Goal: Ask a question

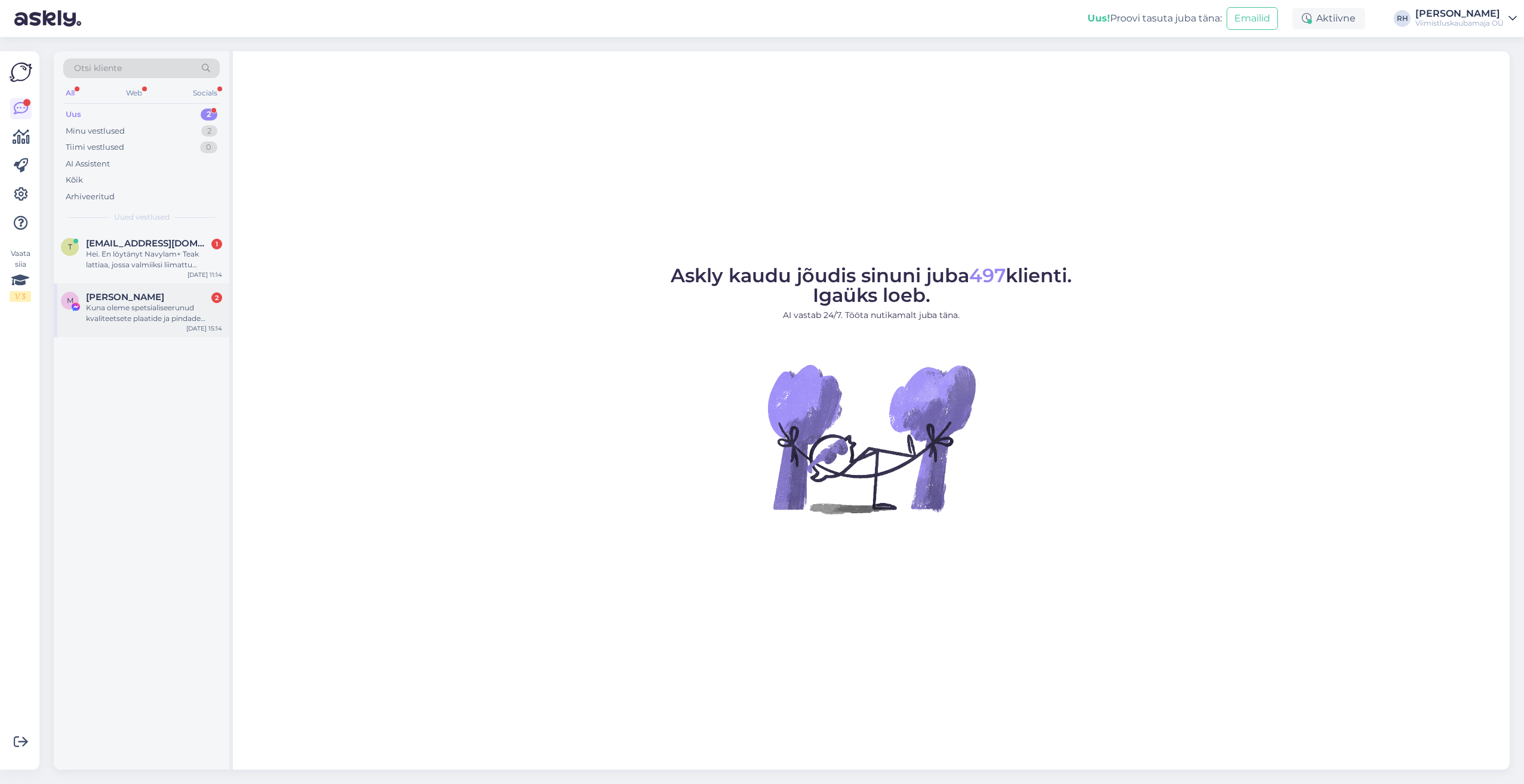
click at [131, 289] on div "M [PERSON_NAME] 2 Kuna oleme spetsialiseerunud kvaliteetsete plaatide ja pindad…" at bounding box center [142, 310] width 175 height 54
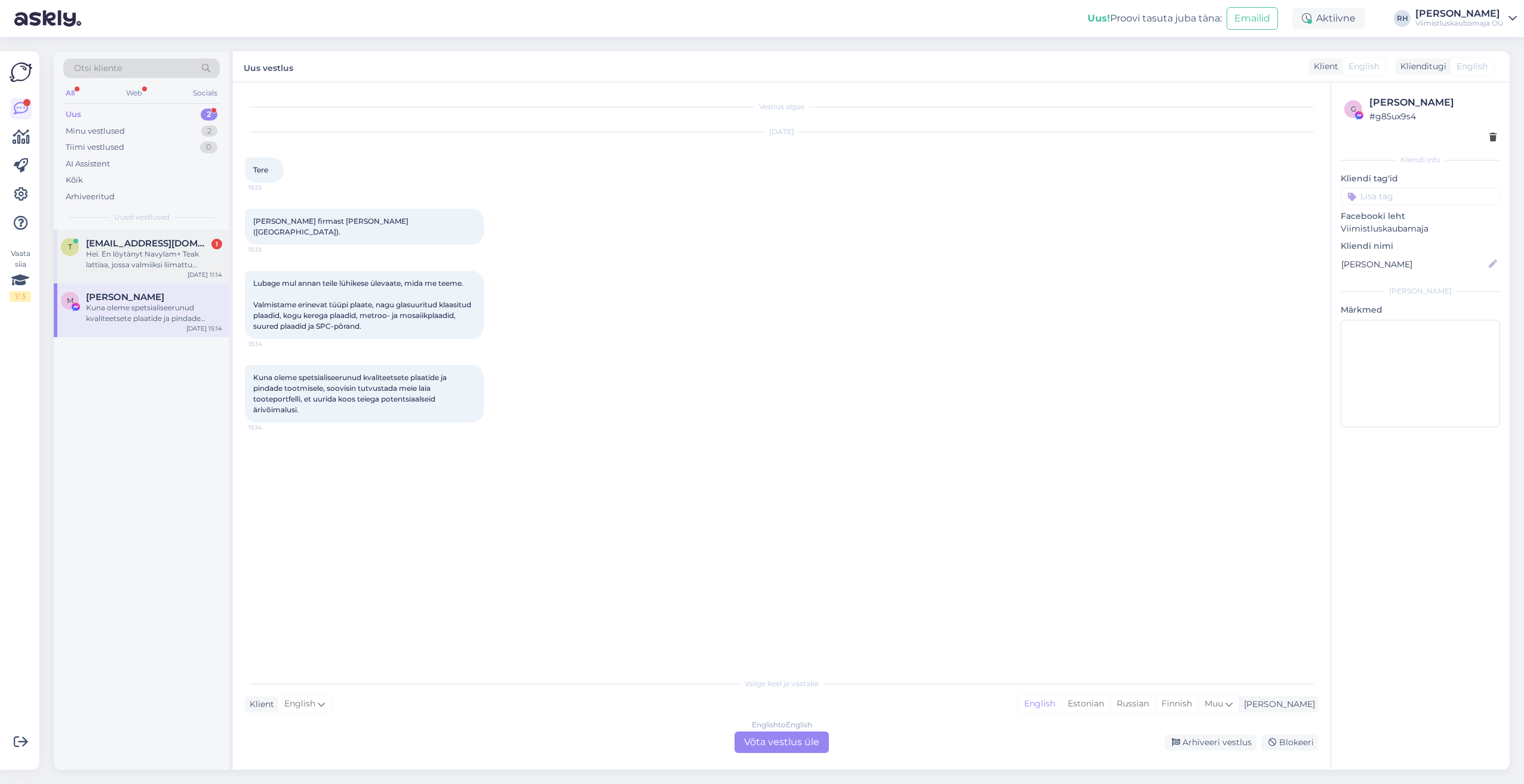
click at [125, 247] on span "[EMAIL_ADDRESS][DOMAIN_NAME]" at bounding box center [148, 243] width 124 height 11
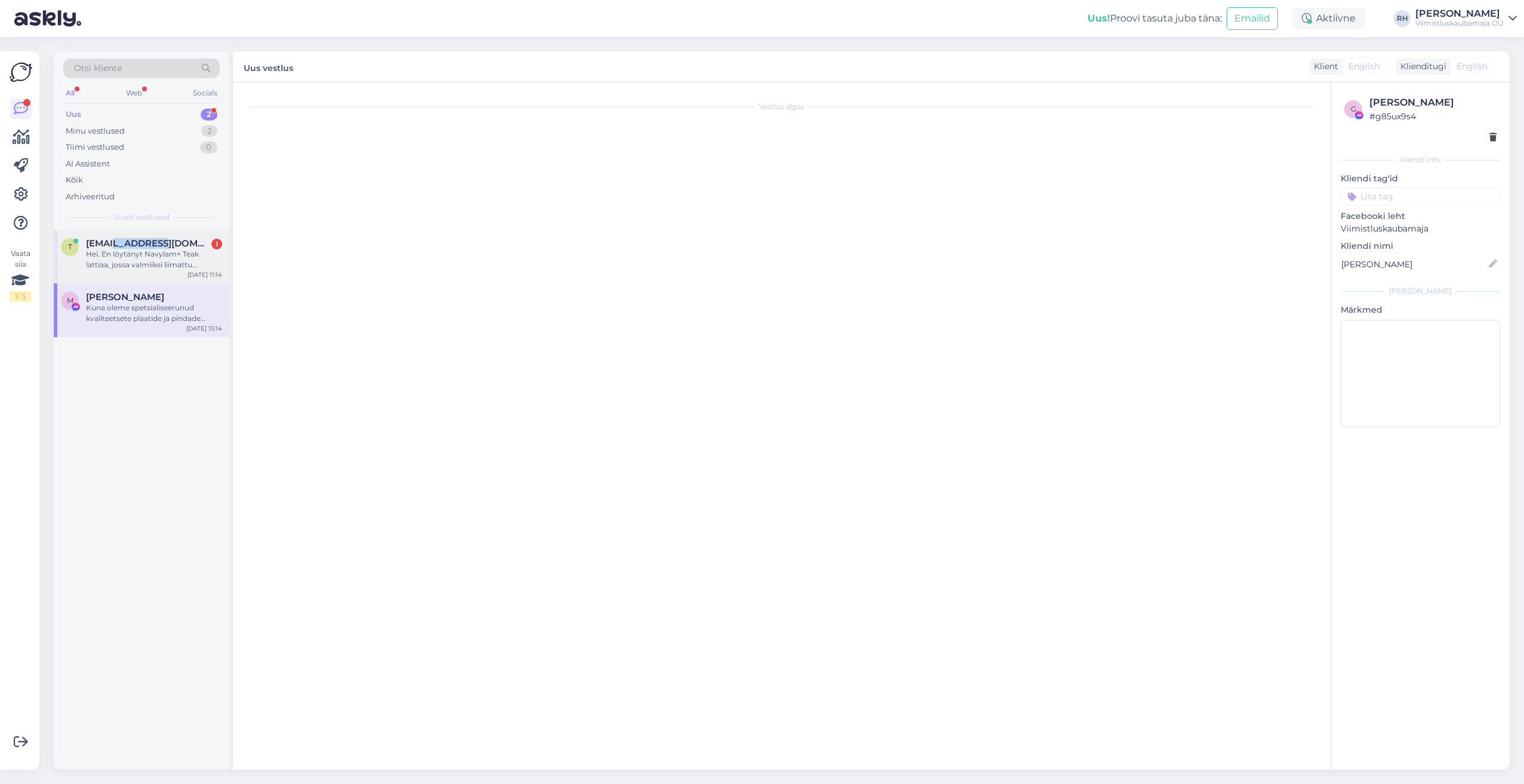
click at [125, 247] on span "[EMAIL_ADDRESS][DOMAIN_NAME]" at bounding box center [148, 243] width 124 height 11
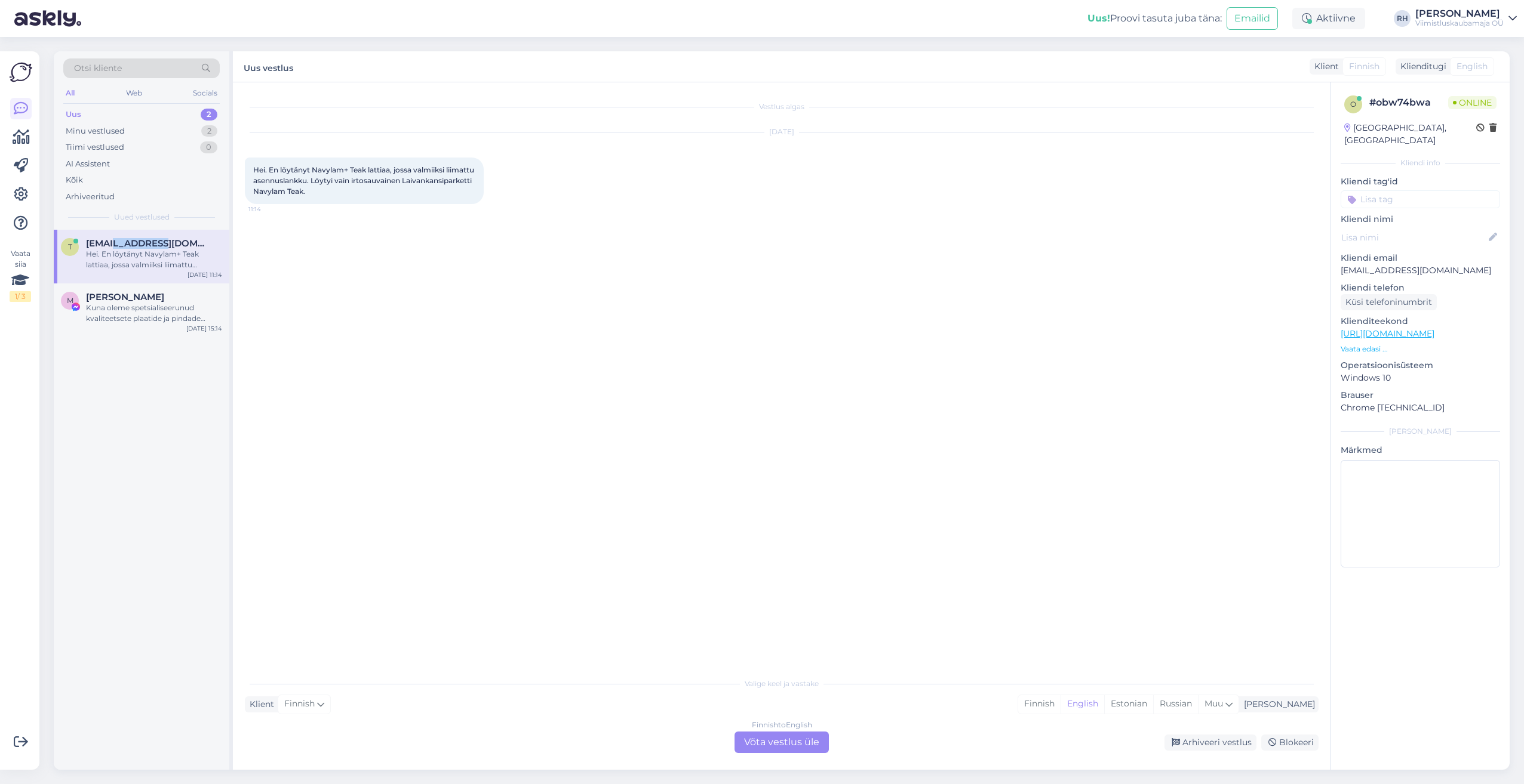
click at [1417, 67] on div "Klienditugi" at bounding box center [1421, 67] width 50 height 13
click at [803, 745] on div "Finnish to English Võta vestlus üle" at bounding box center [782, 742] width 95 height 22
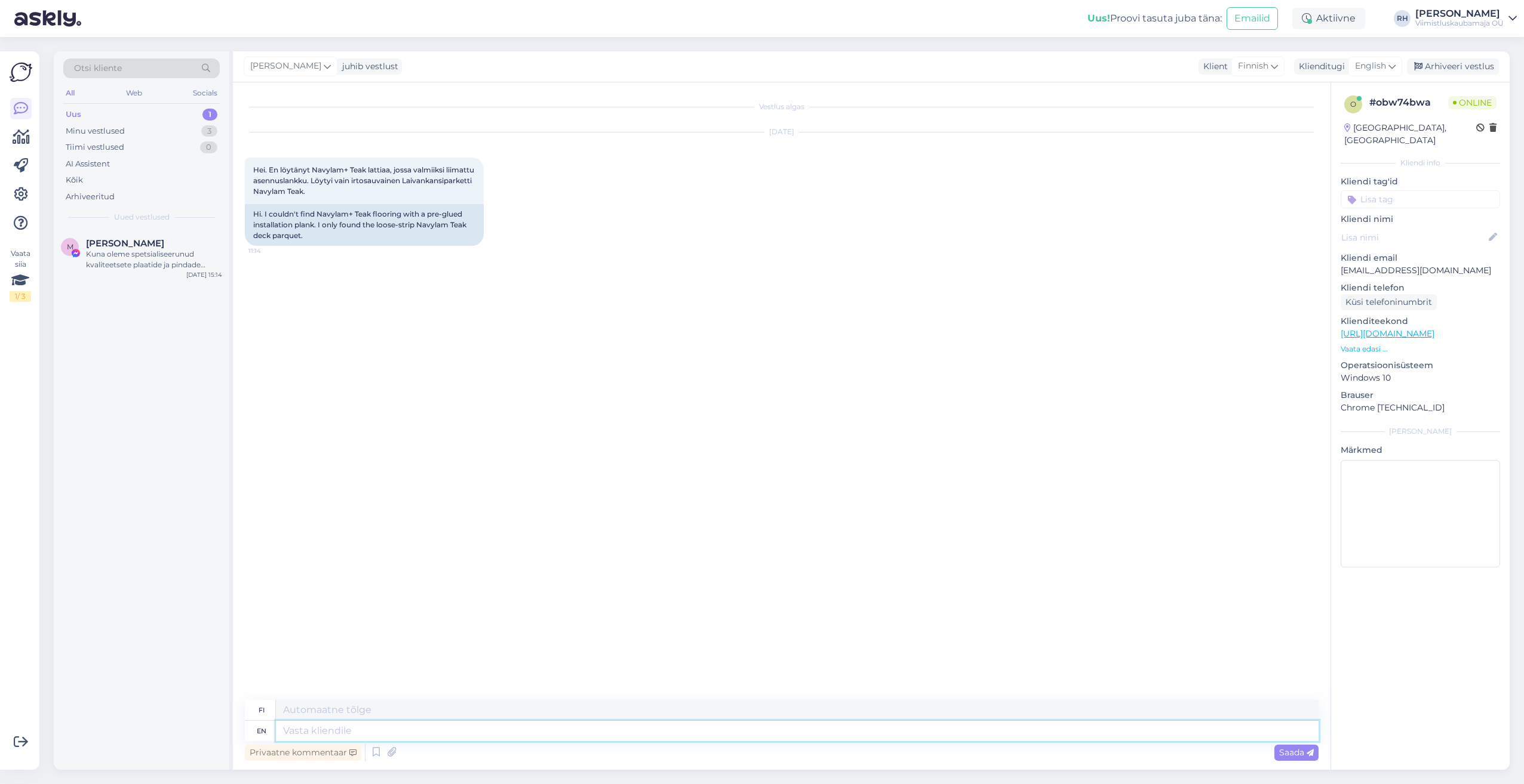
click at [350, 732] on textarea at bounding box center [797, 731] width 1042 height 20
type textarea "Hi."
type textarea "Hei."
type textarea "Hi. Sorry"
type textarea "Hei. Anteeksi."
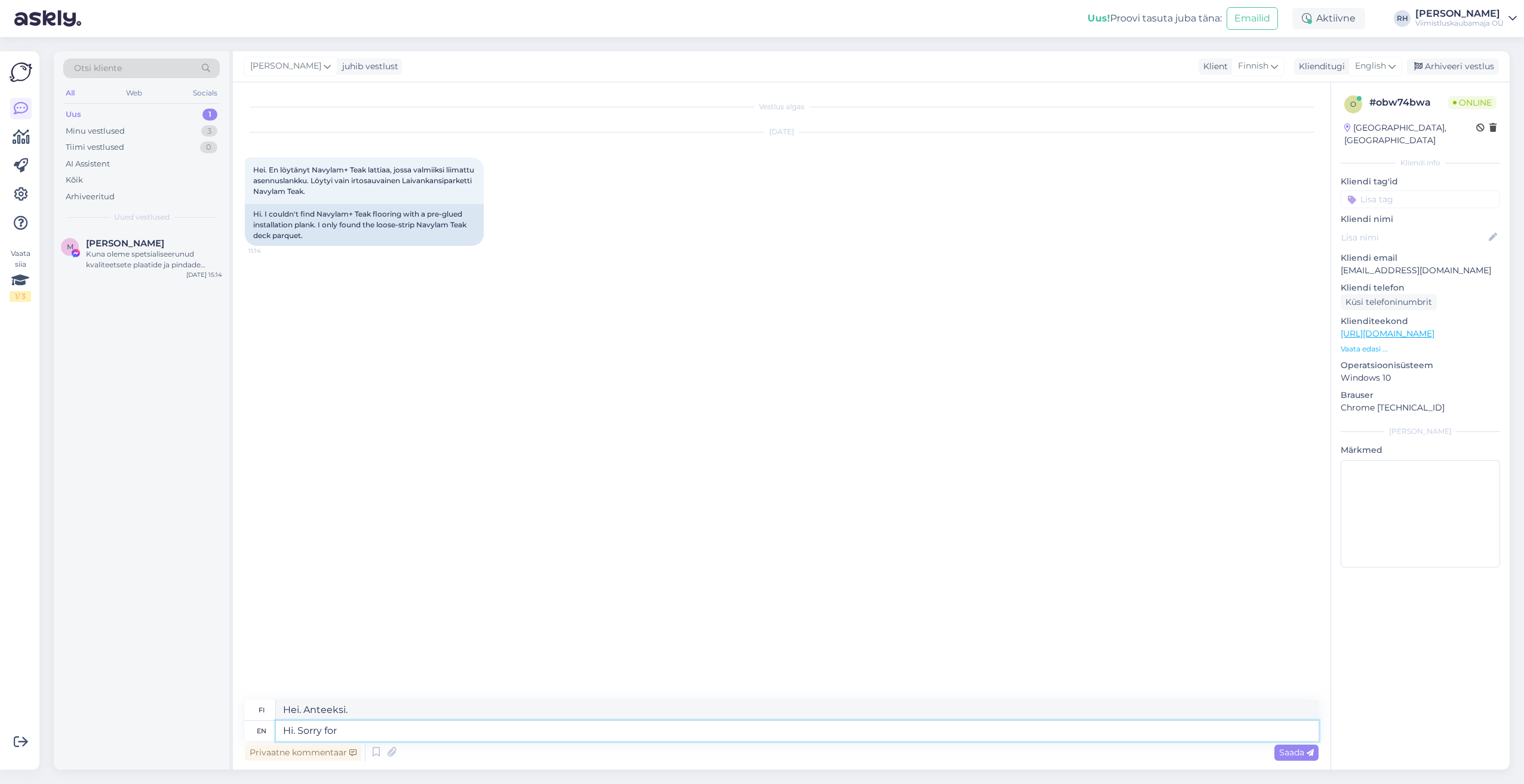
type textarea "Hi. Sorry for"
type textarea "Hei. Pahoittelut"
type textarea "Hi. Sorry for late"
type textarea "Hei. Pahoittelut myöhästymisestä."
type textarea "Hi. Sorry for late reply"
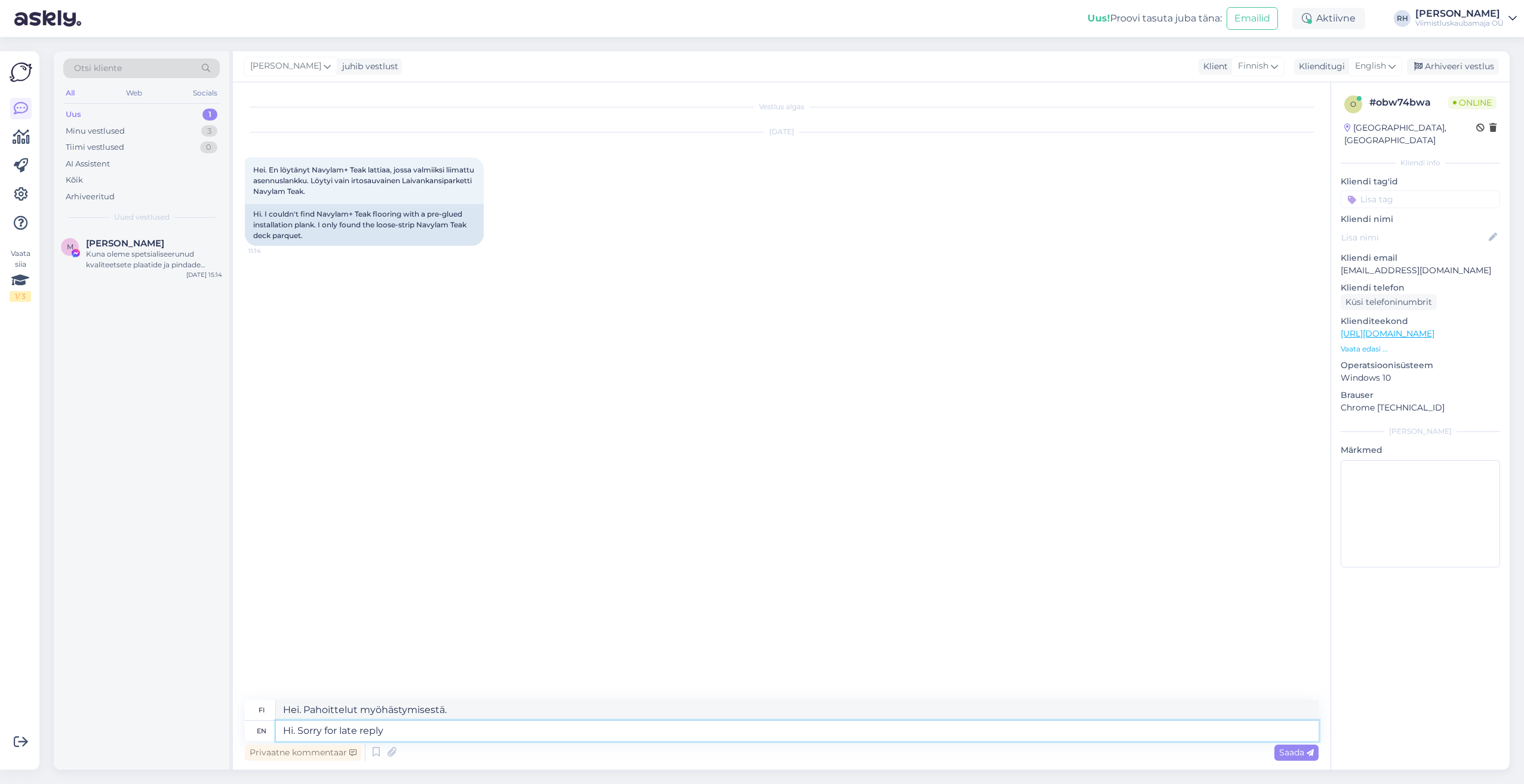
type textarea "Hei. Pahoittelut myöhäisestä vastauksesta."
type textarea "Hi. Sorry for late reply. If"
type textarea "Hei. Pahoittelut myöhäisestä vastauksesta. Jos"
type textarea "Hi. Sorry for late reply. If you"
type textarea "Hei. Pahoittelen myöhäistä vastausta. Jos sinä"
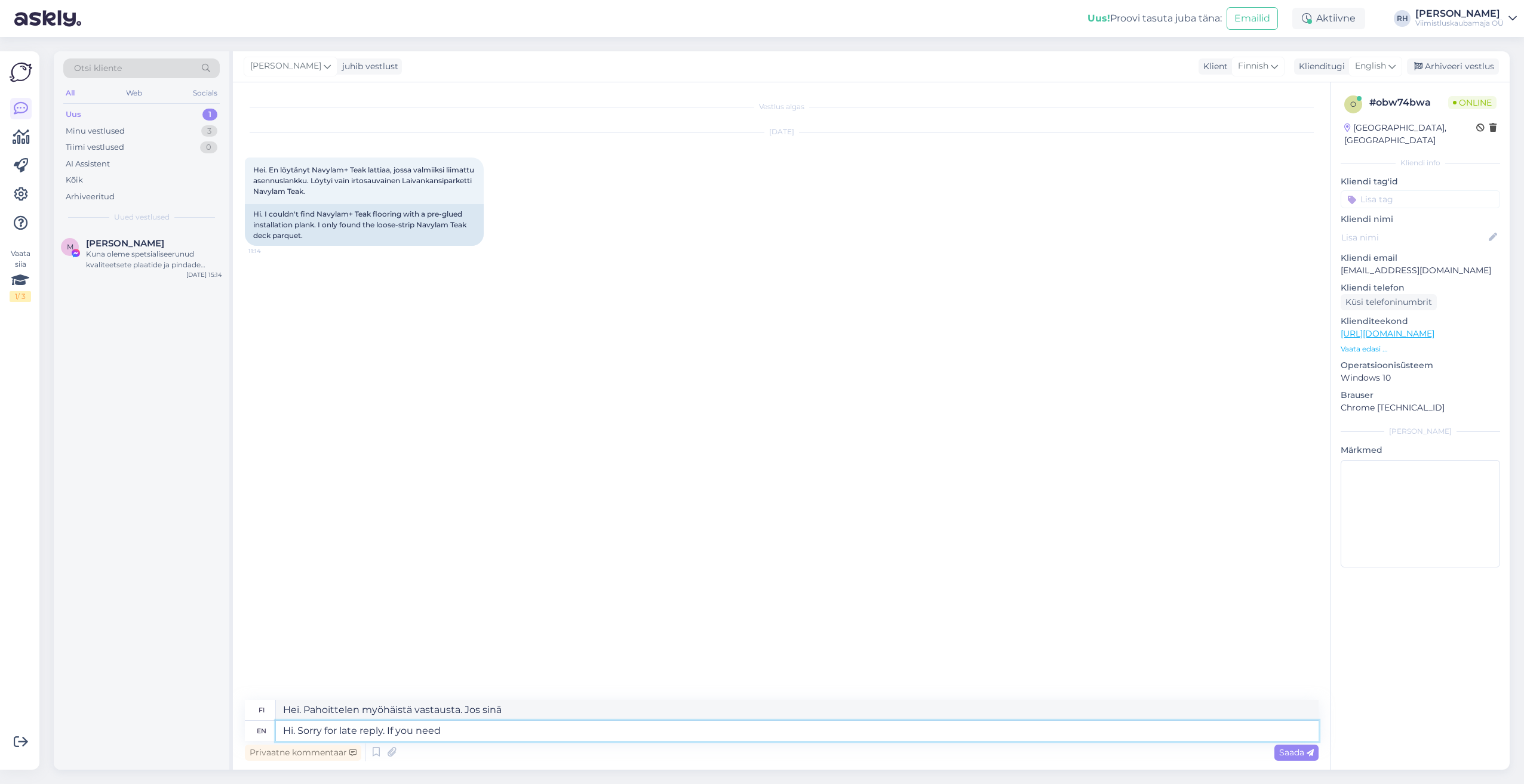
type textarea "Hi. Sorry for late reply. If you need a"
type textarea "Hei. Pahoittelen myöhäistä vastausta. [PERSON_NAME]"
type textarea "Hi. Sorry for late reply. If you need an"
type textarea "Hei. Pahoittelut myöhäisestä vastauksesta. [PERSON_NAME]"
type textarea "Hi. Sorry for late reply. If you need an offer"
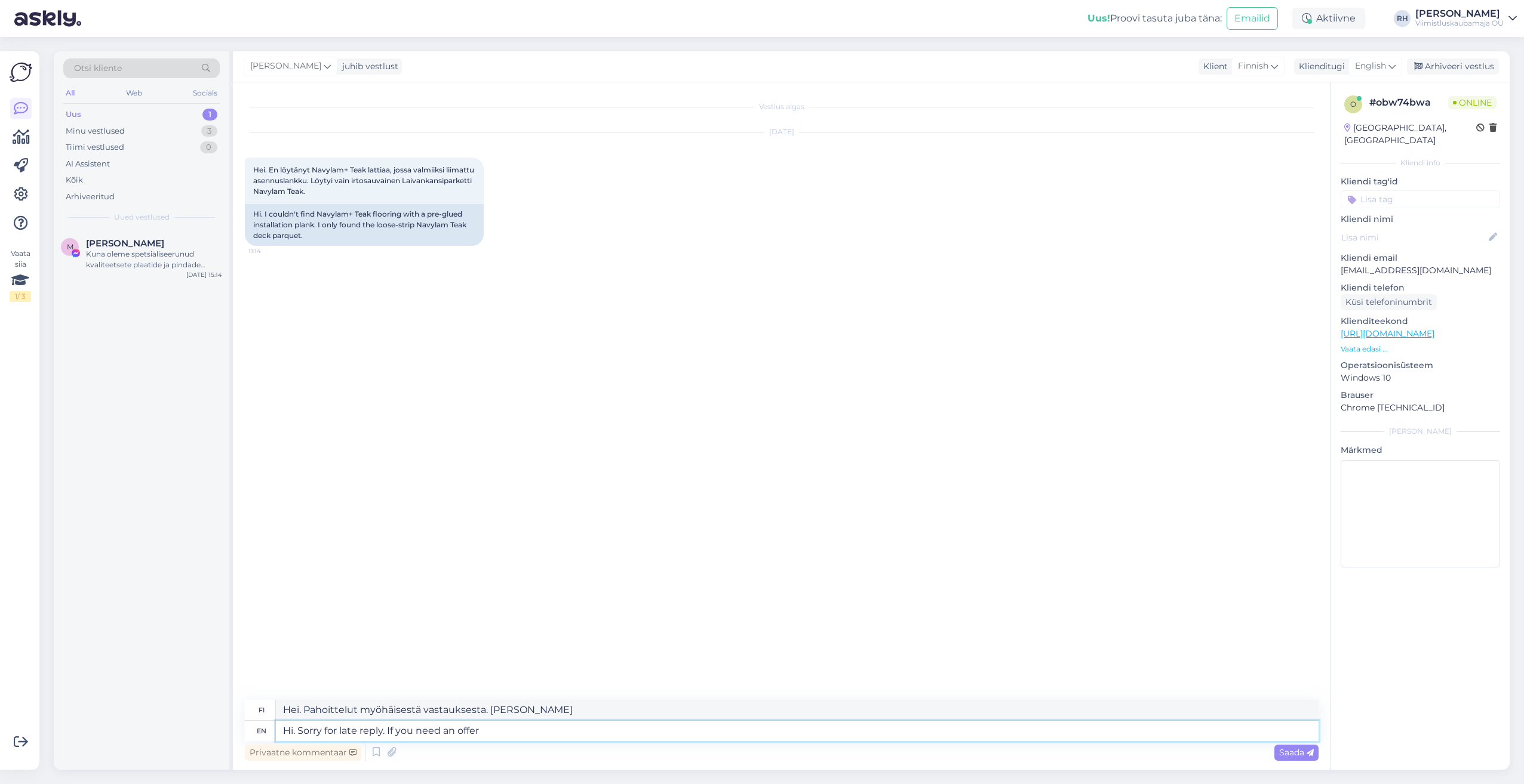
type textarea "Hei. Pahoittelut myöhäisestä vastauksesta. Jos tarvitset tarjouksen"
type textarea "Hi. Sorry for late reply. If you need an offer for nNavylam+"
type textarea "Hei. Pahoittelut myöhäisestä vastauksesta. Jos tarvitset tarjouksen nNavylamista"
type textarea "Hi. Sorry for late reply. If you need an offer for nNavylam+"
type textarea "Hei. Pahoittelut myöhäisestä vastauksesta. Jos tarvitset tarjouksen nNavylam+:s…"
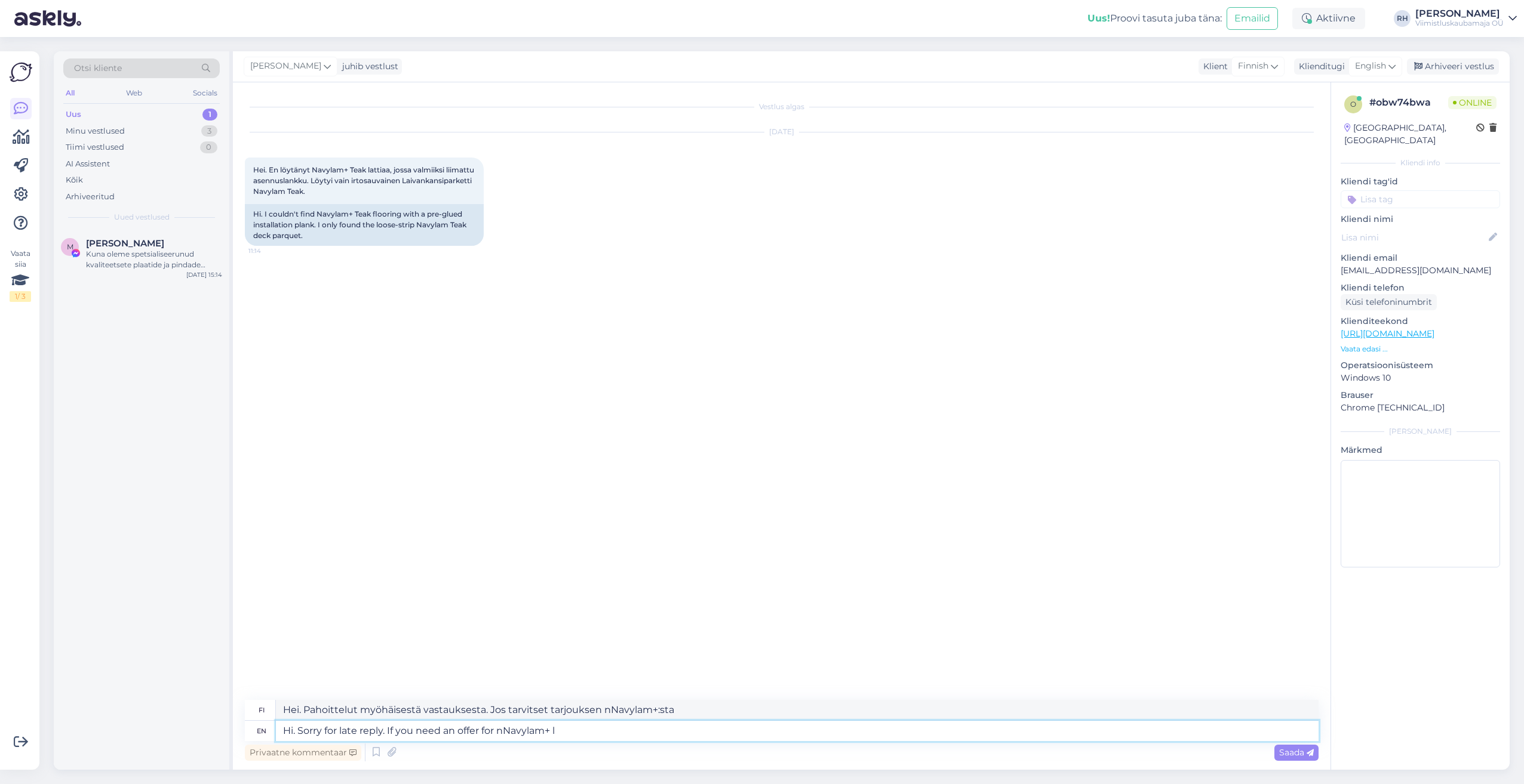
type textarea "Hi. Sorry for late reply. If you need an offer for nNavylam+ le"
type textarea "Hei. Pahoittelut myöhäisestä vastauksesta. Jos tarvitset tarjouksen nNavylam+ l…"
type textarea "Hi. Sorry for late reply. If you need an offer for Navylam+ le"
type textarea "Hei. Pahoittelut myöhäisestä vastauksesta. Jos tarvitset tarjouksen Navylam+ le…"
click at [564, 736] on textarea "Hi. Sorry for late reply. If you need an offer for Navylam+ le" at bounding box center [797, 731] width 1042 height 20
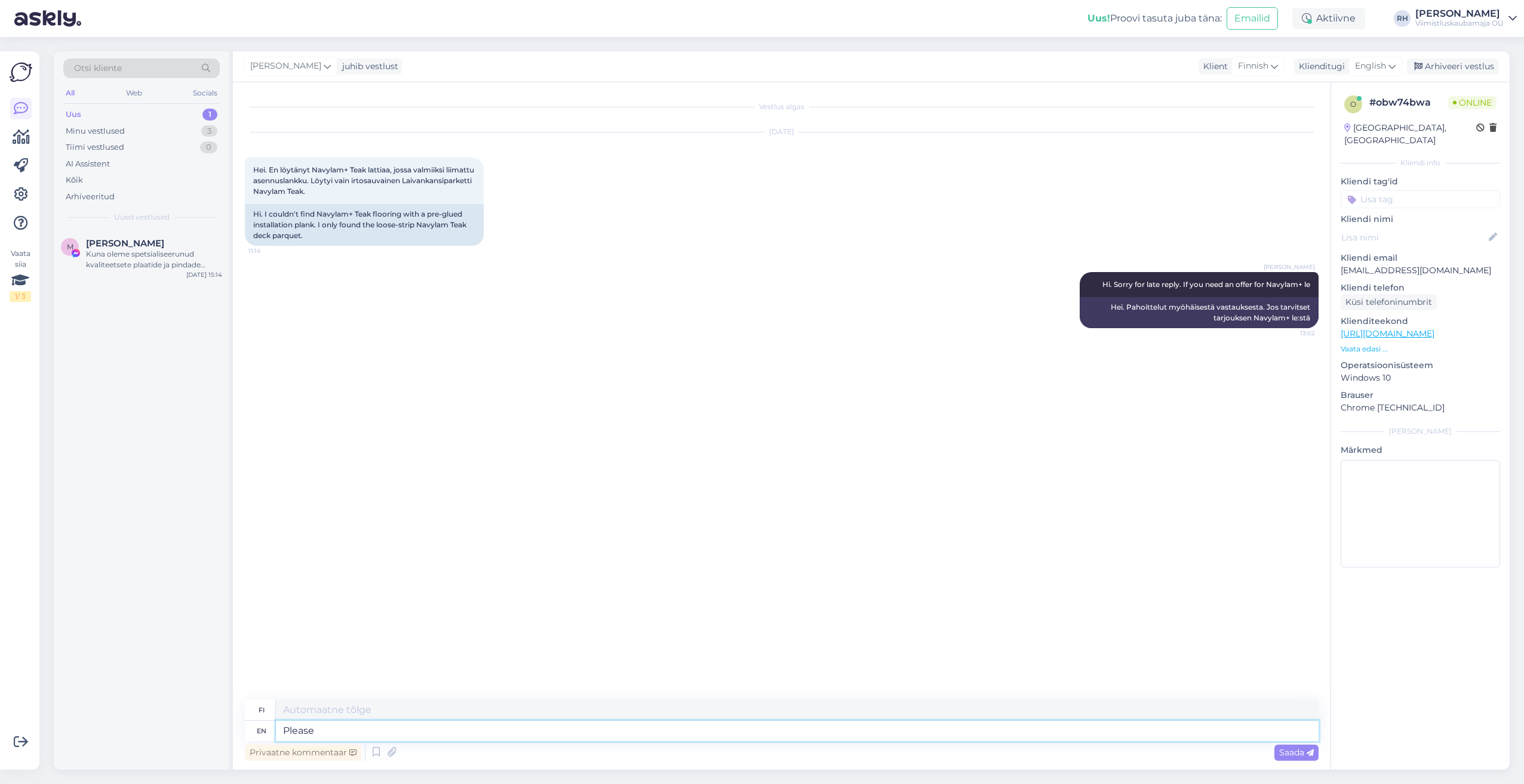
type textarea "Please"
type textarea "Ole hyvä"
type textarea "Please inform"
type textarea "Ilmoitathan"
type textarea "Please inform the amount"
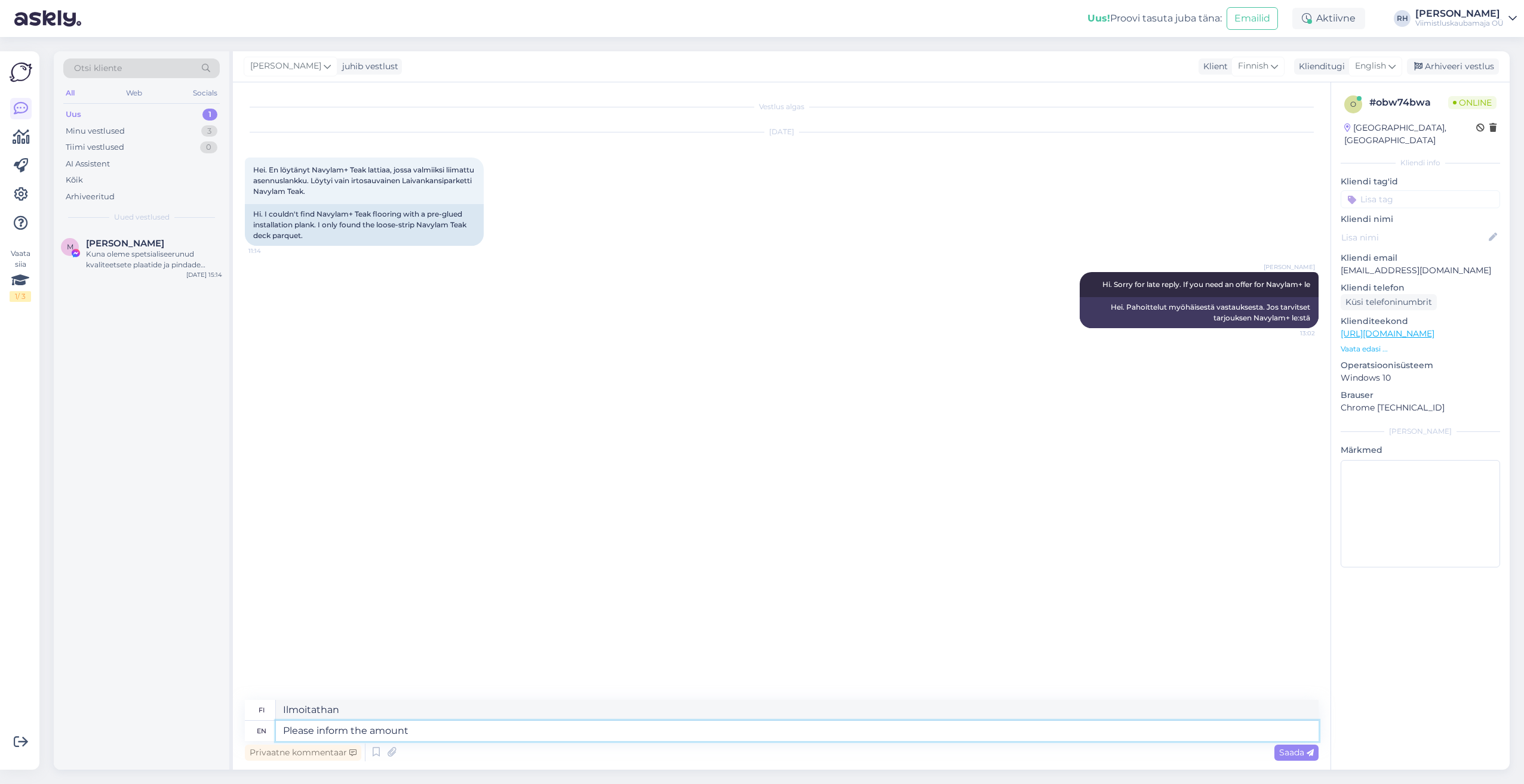
type textarea "Ilmoitathan summan"
type textarea "Please inform the amount you a"
type textarea "Ilmoitathan käyttämäsi summan"
type textarea "Please inform the amount you are looking"
type textarea "Ilmoitathan hakemasi summan"
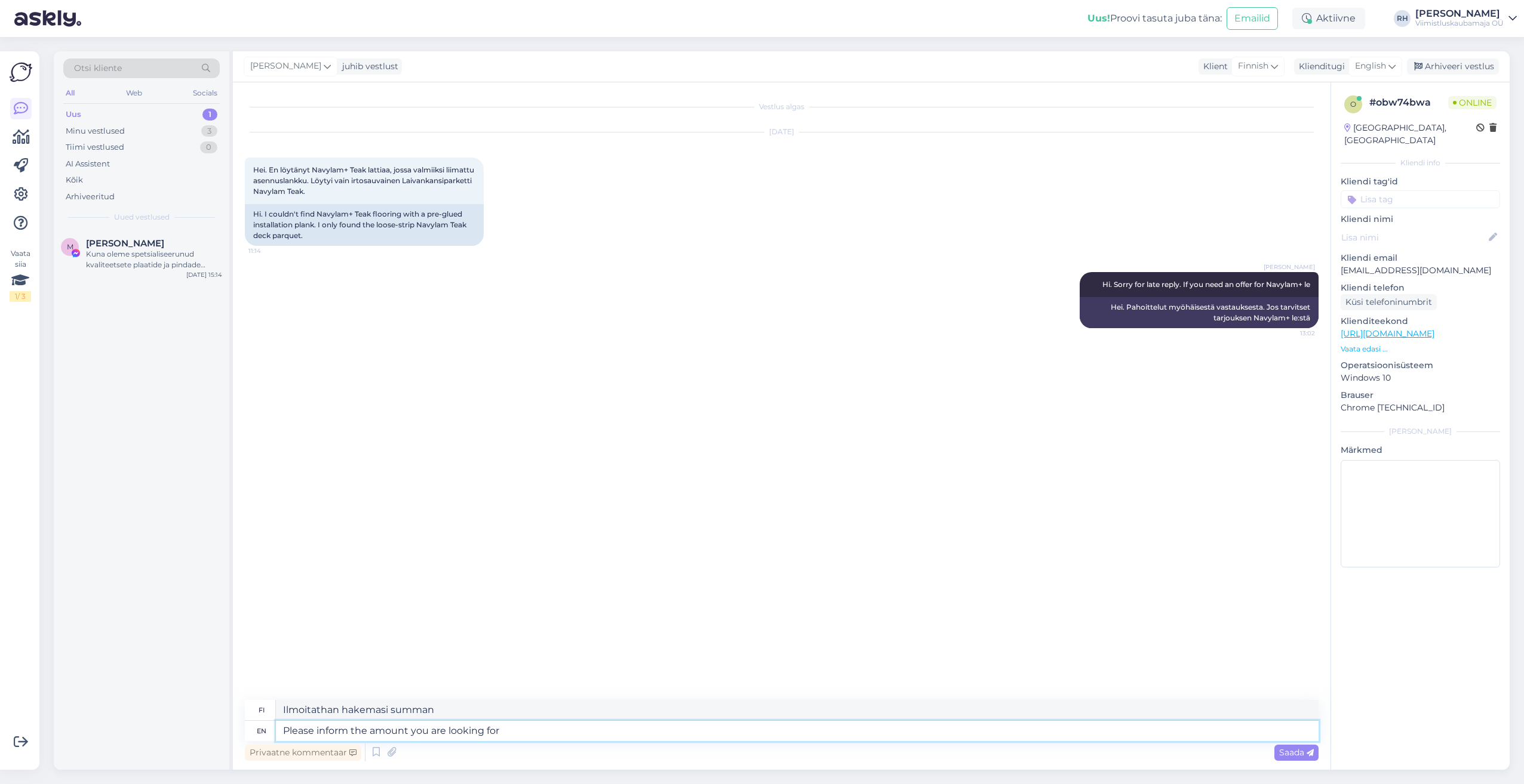
type textarea "Please inform the amount you are looking for"
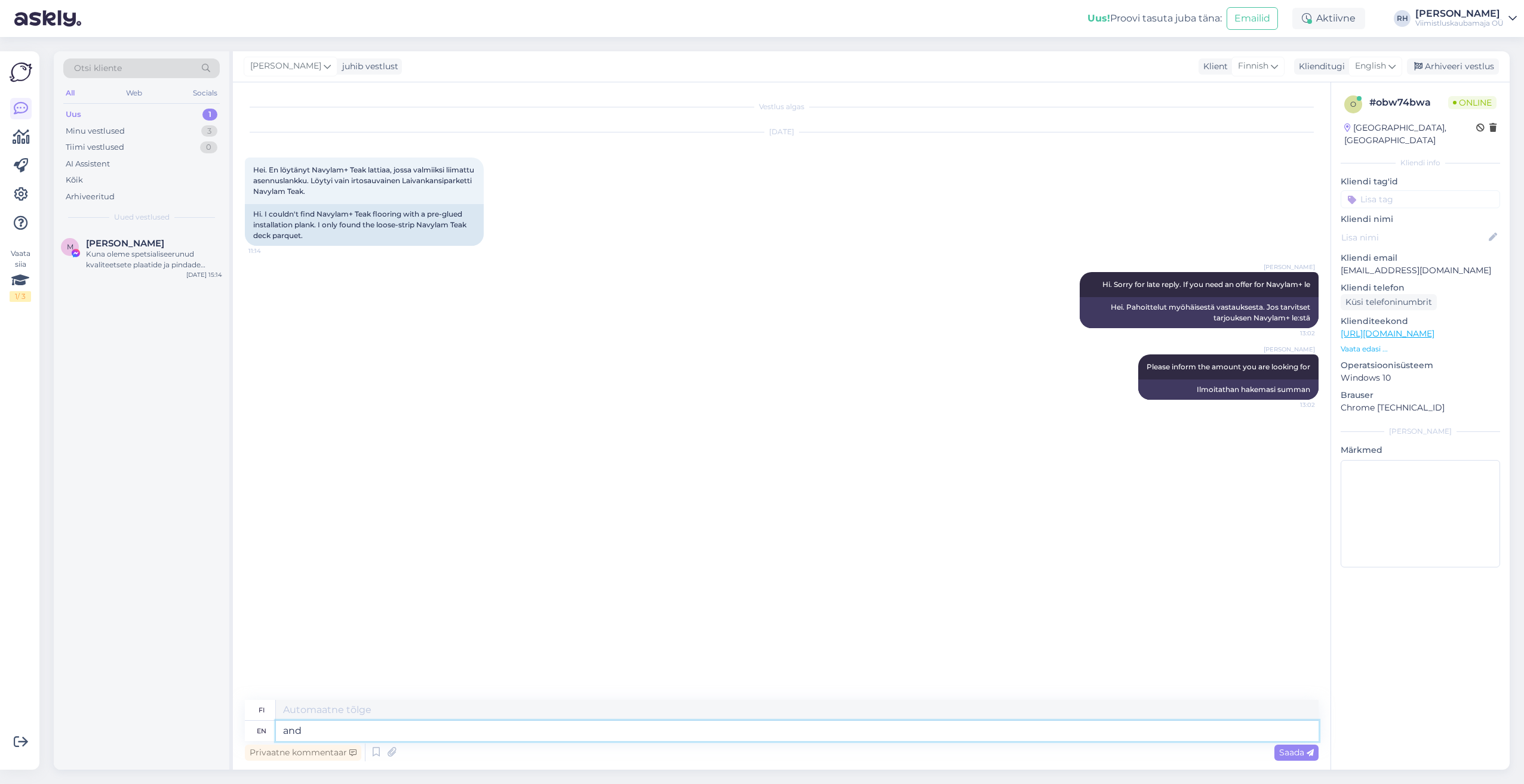
type textarea "and"
type textarea "ja"
type textarea "and the possible"
type textarea "ja mahdolliset"
type textarea "and the possible delivery"
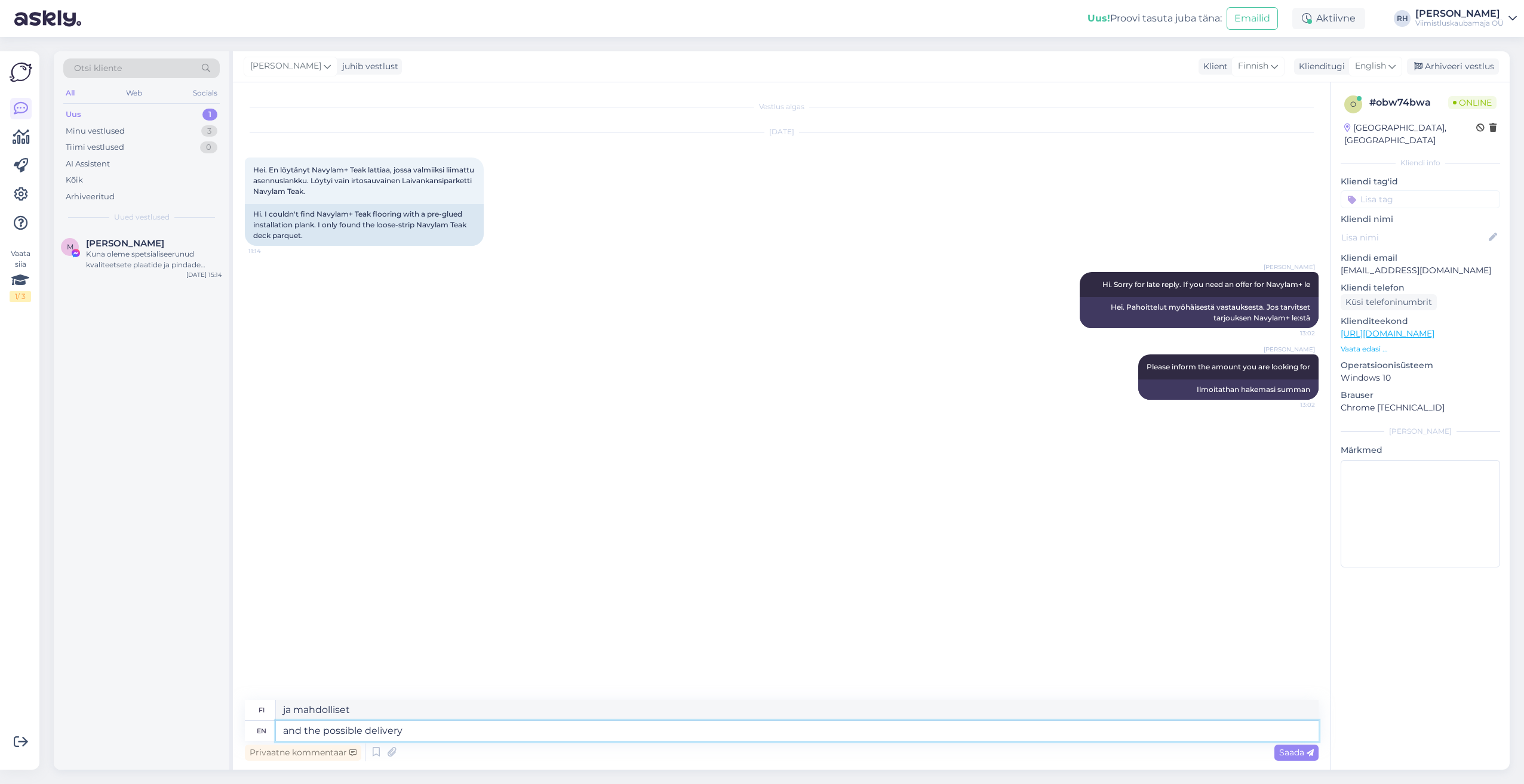
type textarea "ja mahdollinen toimitus"
type textarea "and the possible delivery addres"
type textarea "ja mahdollinen toimitusosoite"
type textarea "and the possible delivery address /"
type textarea "ja mahdollinen toimitusosoite /"
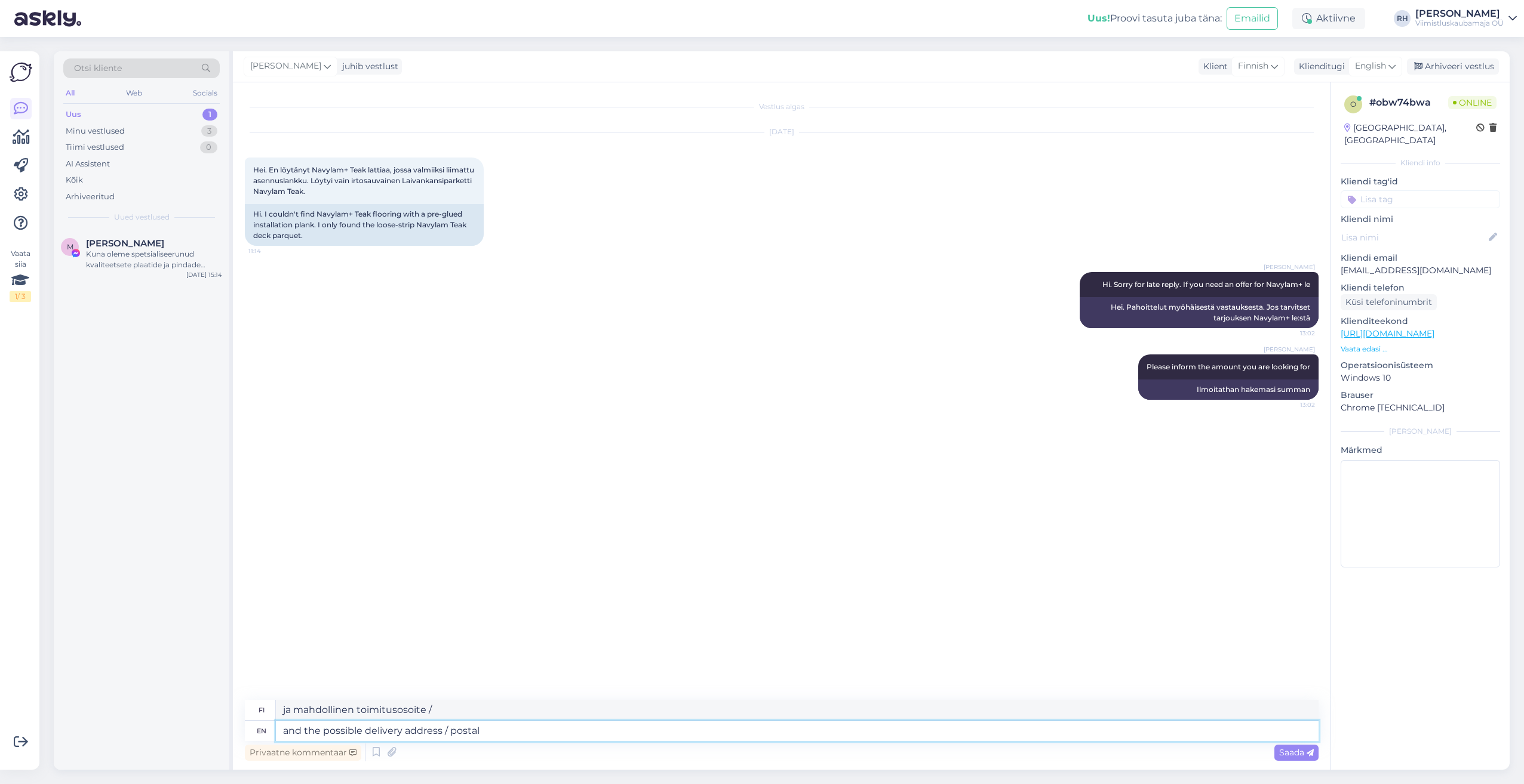
type textarea "and the possible delivery address / postal"
type textarea "ja mahdollinen toimitusosoite / postiosoite"
type textarea "and the possible delivery address / postal ZIP"
type textarea "ja mahdollinen toimitusosoite / postinumero"
type textarea "and the possible delivery address / postal ZIP code and"
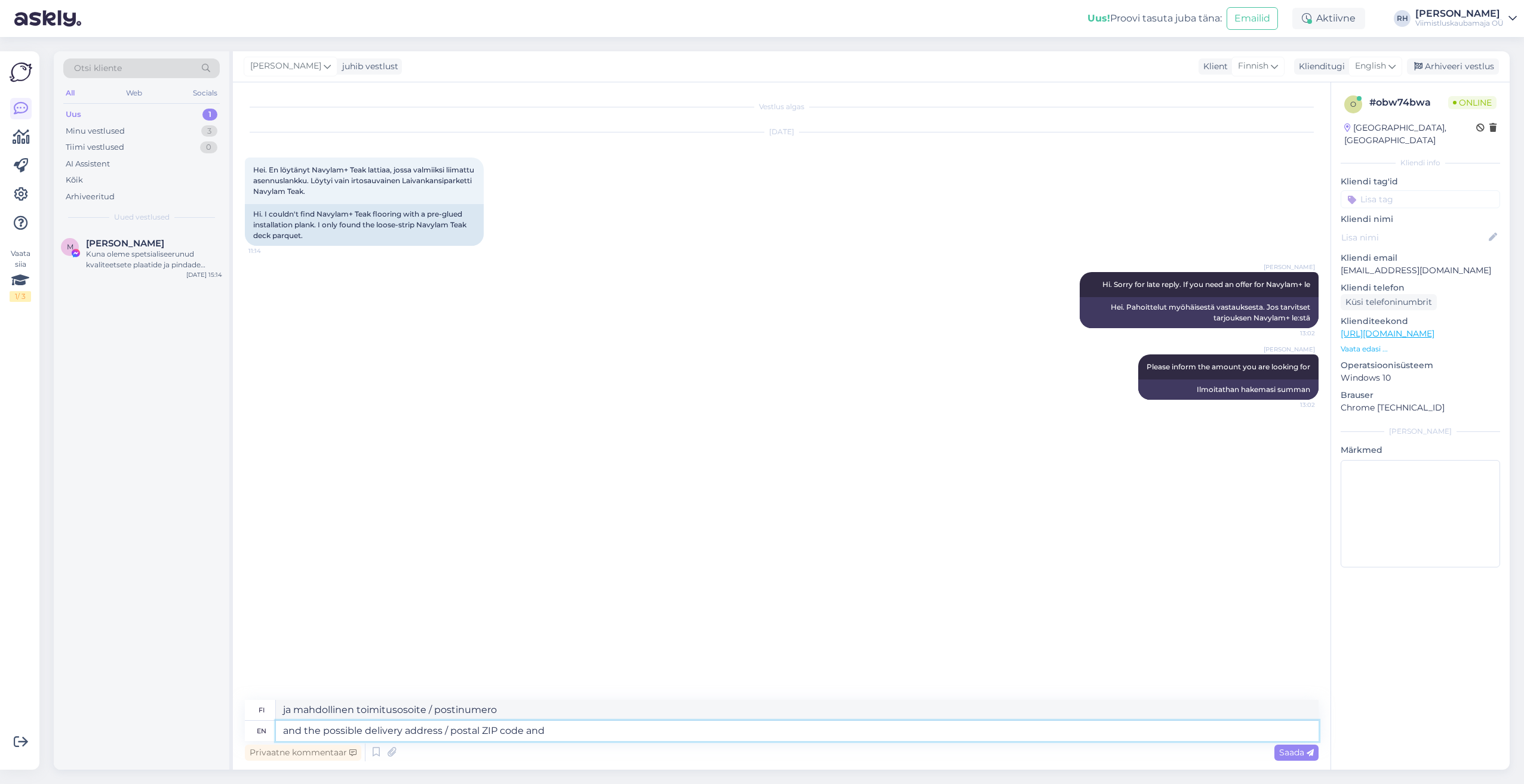
type textarea "ja mahdollinen toimitusosoite / postinumero ja"
type textarea "and the possible delivery address / postal ZIP code and we"
type textarea "ja mahdollinen toimitusosoite / postinumero ja me"
type textarea "and the possible delivery address / postal ZIP code and we will p"
type textarea "ja mahdollinen toimitusosoite / postinumero, niin me"
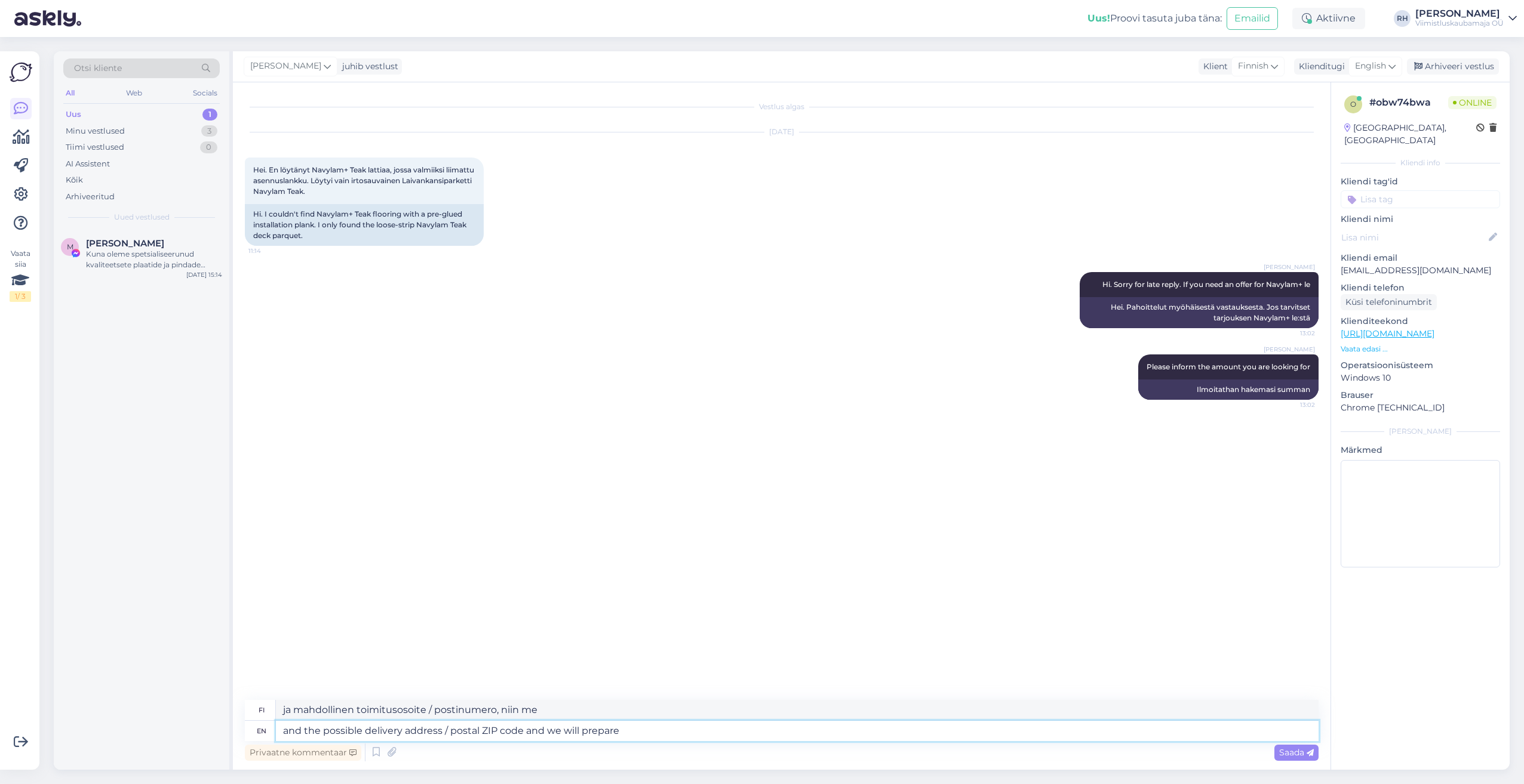
type textarea "and the possible delivery address / postal ZIP code and we will prepare"
type textarea "ja mahdollinen toimitusosoite / postinumero, niin me valmistelemme"
type textarea "and the possible delivery address / postal ZIP code and we will prepare an"
type textarea "ja mahdollinen toimitusosoite / postinumero, niin laadimme"
type textarea "and the possible delivery address / postal ZIP code and we will prepare an offe"
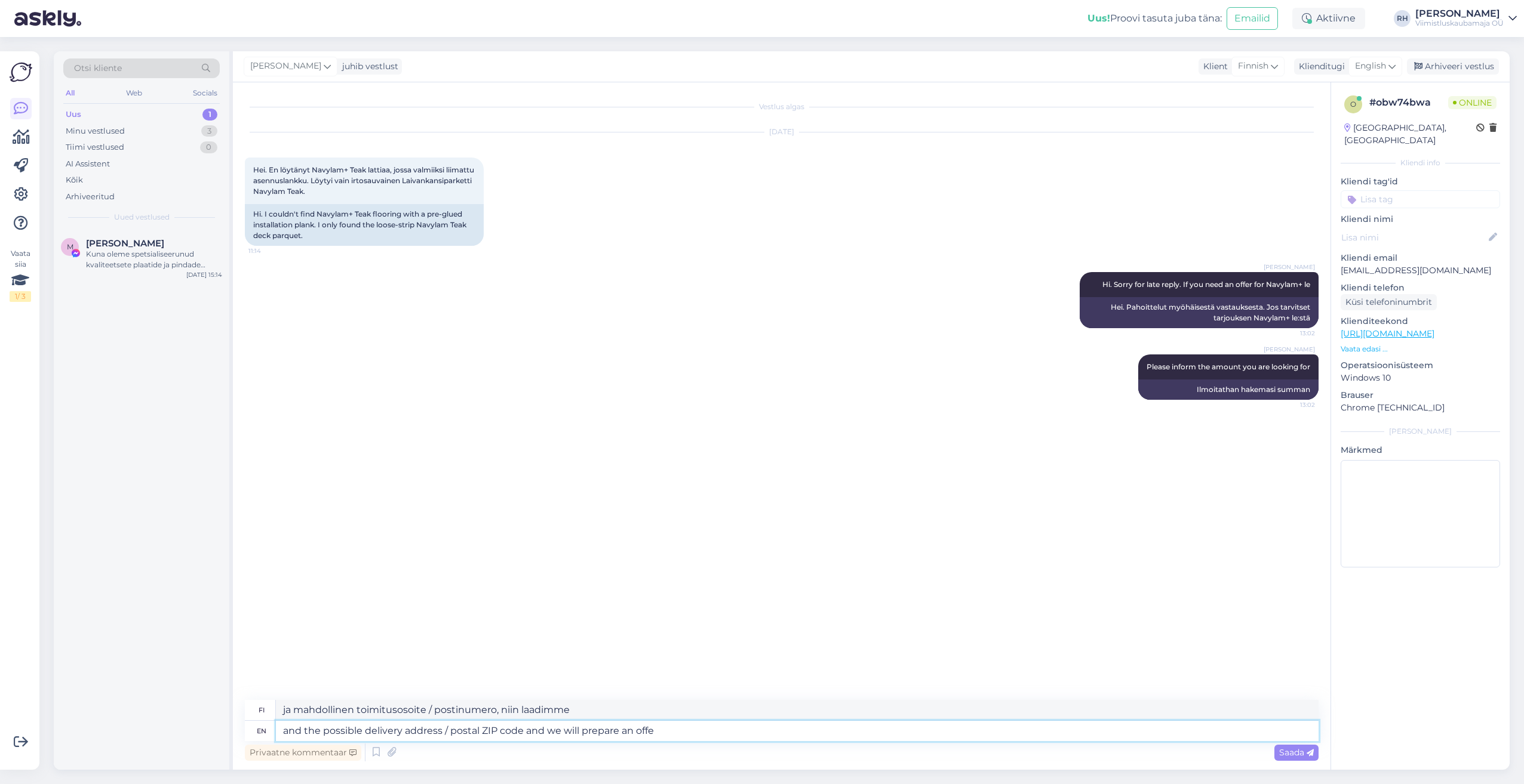
type textarea "ja mahdollinen toimitusosoite / postinumero, niin laadimme tarjouksen"
type textarea "and the possible delivery address / postal ZIP code and we will prepare an offer"
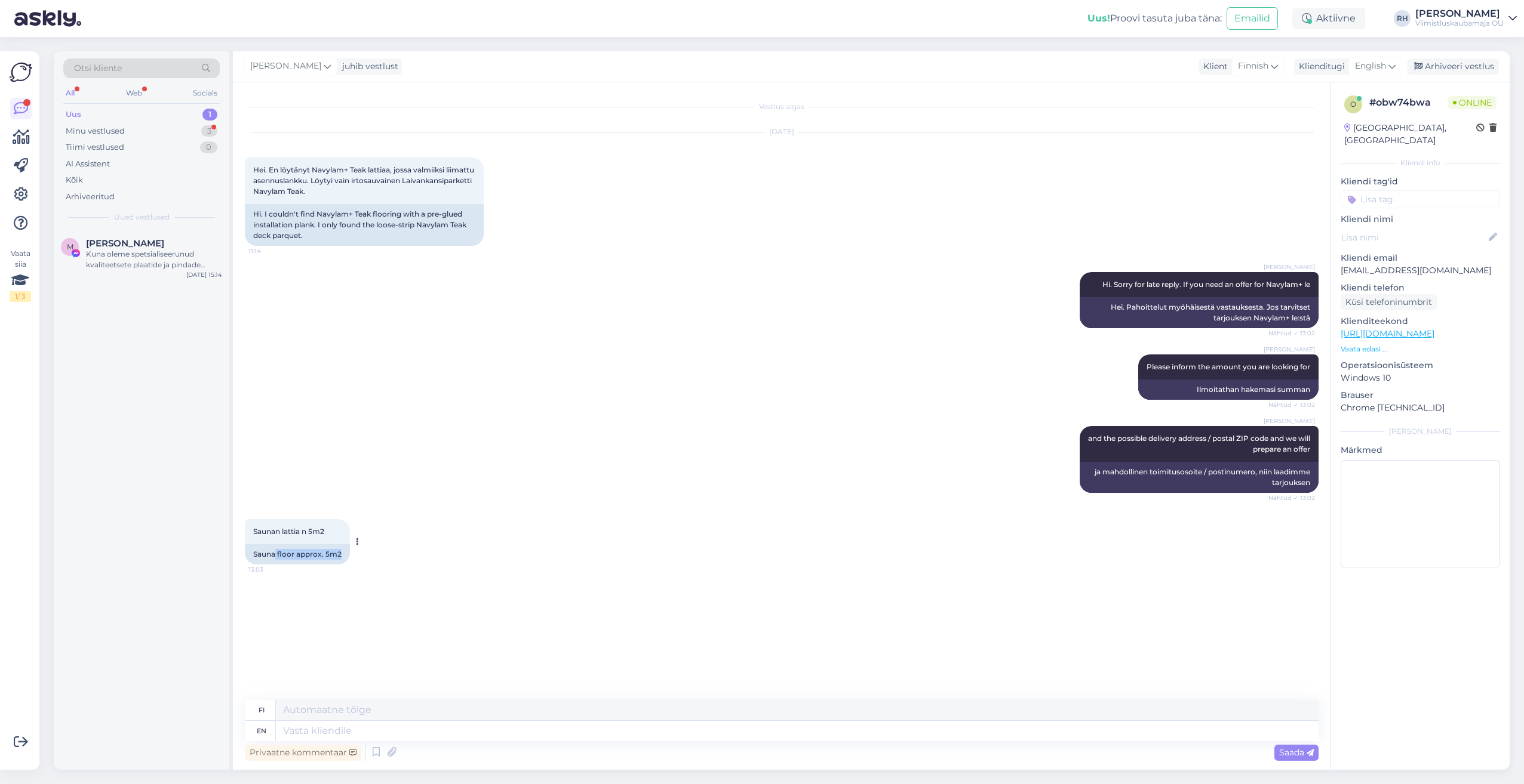
drag, startPoint x: 276, startPoint y: 553, endPoint x: 341, endPoint y: 560, distance: 65.4
click at [341, 560] on div "Sauna floor approx. 5m2" at bounding box center [297, 554] width 105 height 20
drag, startPoint x: 341, startPoint y: 560, endPoint x: 348, endPoint y: 603, distance: 43.6
click at [348, 603] on div "Vestlus algas [DATE] Hei. En löytänyt Navylam+ Teak lattiaa, jossa valmiiksi li…" at bounding box center [787, 392] width 1084 height 595
click at [264, 561] on div "Sauna floor approx. 5m2" at bounding box center [297, 554] width 105 height 20
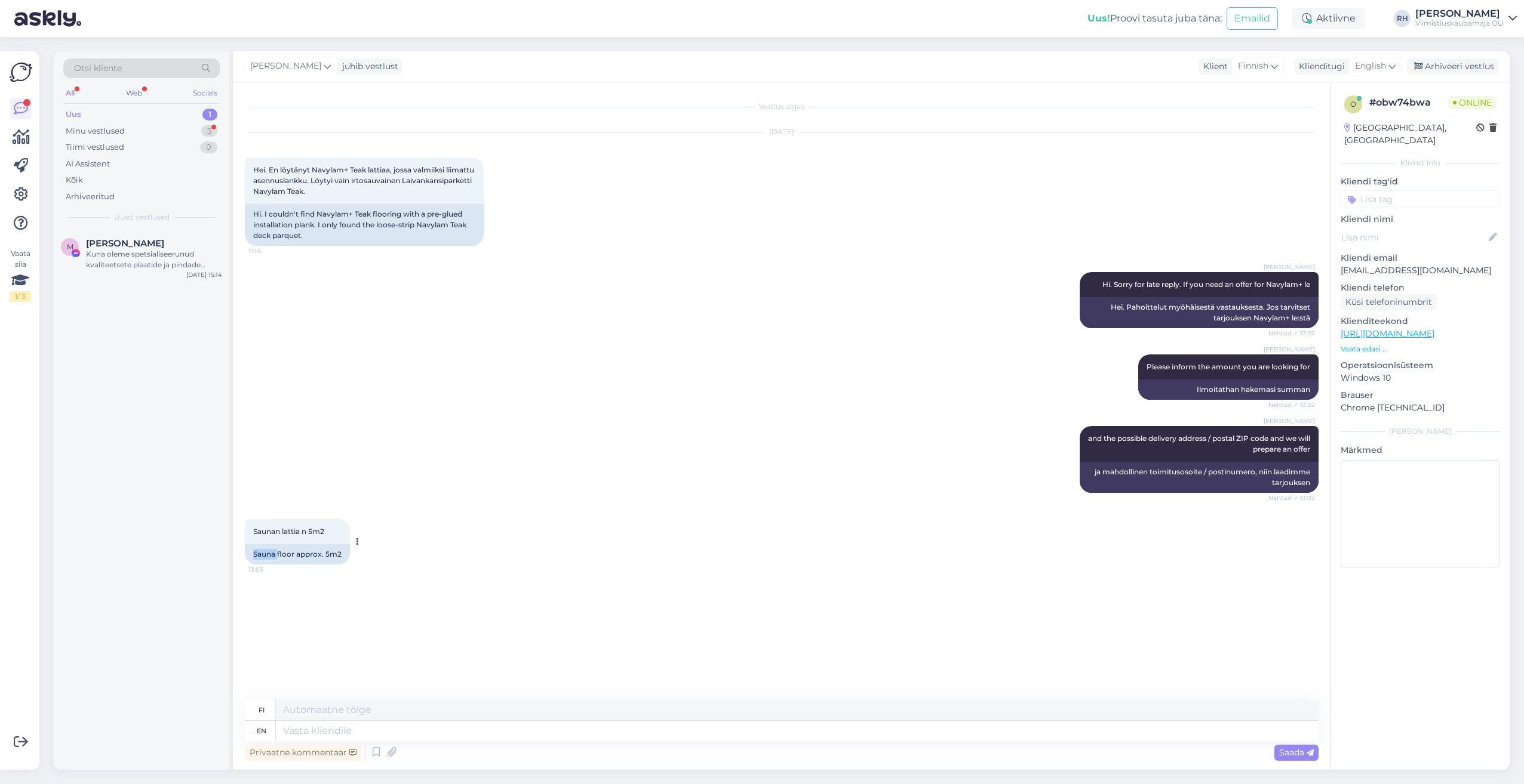
click at [264, 561] on div "Sauna floor approx. 5m2" at bounding box center [297, 554] width 105 height 20
drag, startPoint x: 264, startPoint y: 561, endPoint x: 332, endPoint y: 623, distance: 92.0
click at [332, 623] on div "Vestlus algas [DATE] Hei. En löytänyt Navylam+ Teak lattiaa, jossa valmiiksi li…" at bounding box center [787, 392] width 1084 height 595
click at [382, 629] on div "Vestlus algas [DATE] Hei. En löytänyt Navylam+ Teak lattiaa, jossa valmiiksi li…" at bounding box center [787, 385] width 1084 height 582
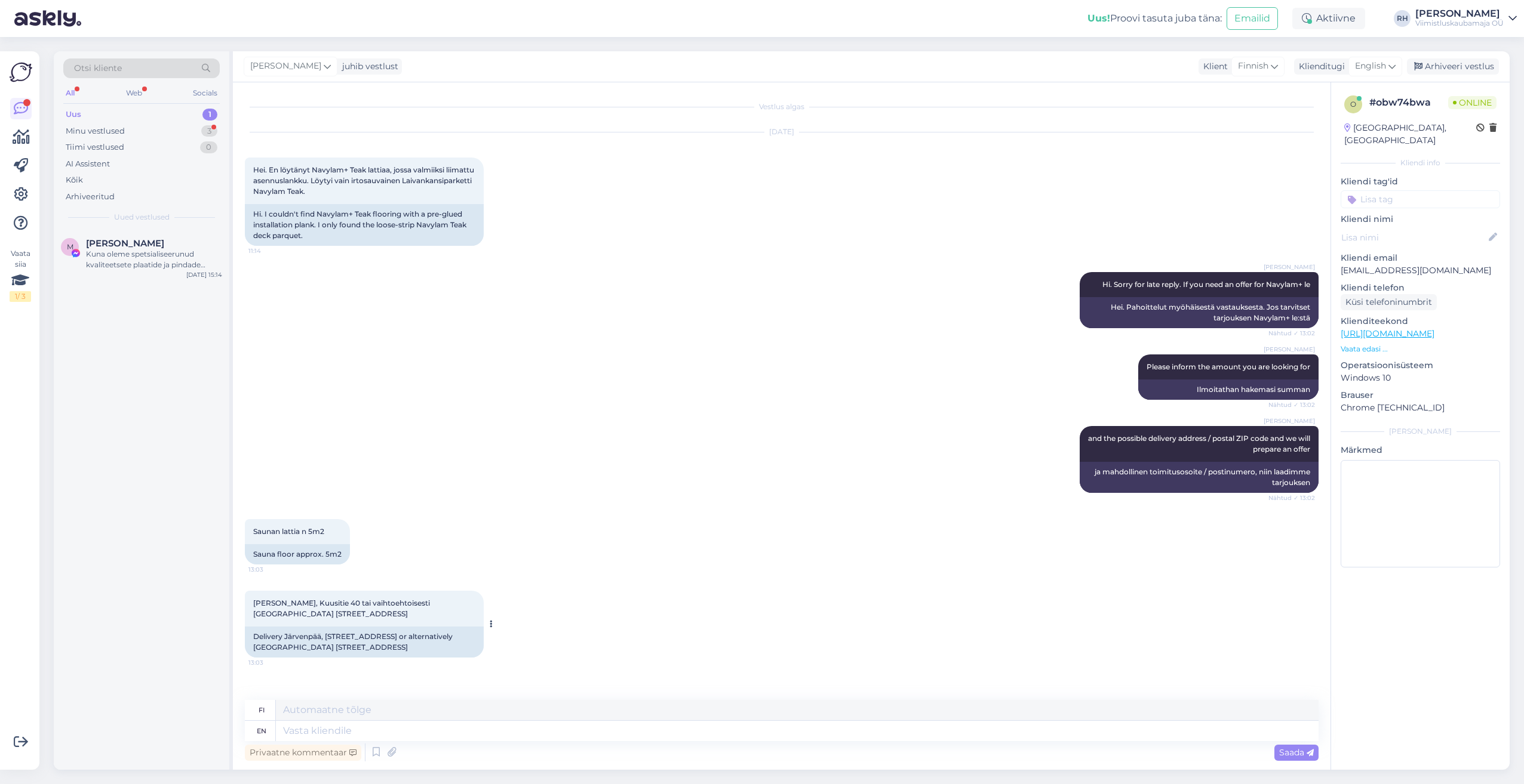
click at [308, 618] on div "[PERSON_NAME], Kuusitie 40 tai vaihtoehtoisesti Helsinki Mikonkatu 11 13:03" at bounding box center [364, 608] width 239 height 36
drag, startPoint x: 304, startPoint y: 614, endPoint x: 302, endPoint y: 606, distance: 8.2
click at [302, 610] on div "[PERSON_NAME], Kuusitie 40 tai vaihtoehtoisesti Helsinki Mikonkatu 11 13:03" at bounding box center [364, 608] width 239 height 36
click at [302, 605] on span "[PERSON_NAME], Kuusitie 40 tai vaihtoehtoisesti [GEOGRAPHIC_DATA] [STREET_ADDRE…" at bounding box center [342, 608] width 179 height 20
drag, startPoint x: 307, startPoint y: 618, endPoint x: 360, endPoint y: 600, distance: 56.0
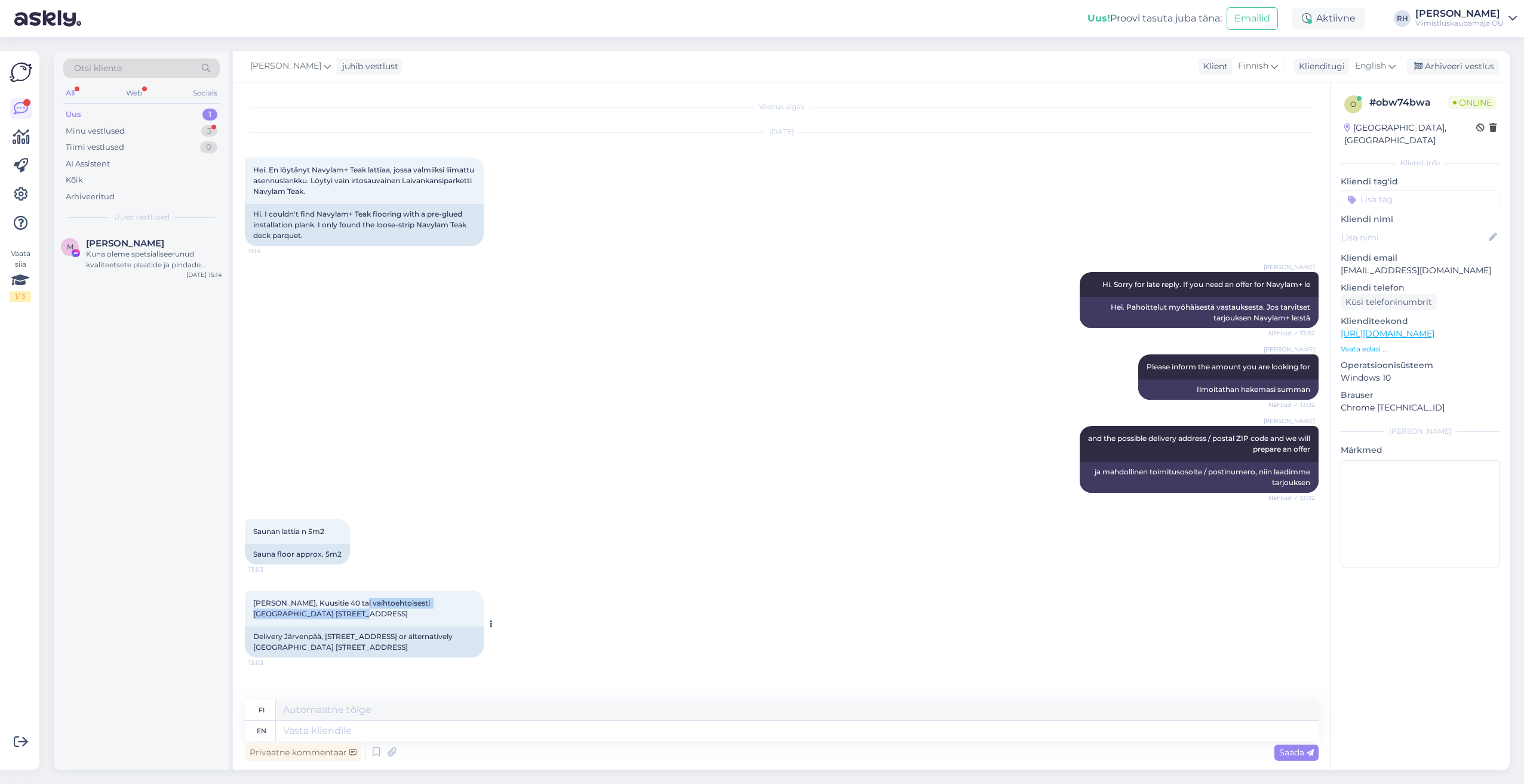
click at [360, 600] on div "[PERSON_NAME], Kuusitie 40 tai vaihtoehtoisesti Helsinki Mikonkatu 11 13:03" at bounding box center [364, 608] width 239 height 36
